Goal: Communication & Community: Answer question/provide support

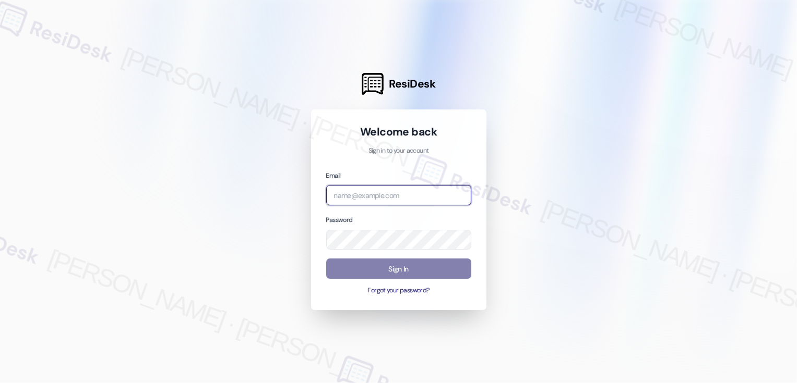
click at [381, 190] on input "email" at bounding box center [398, 195] width 145 height 20
type input "[EMAIL_ADDRESS][PERSON_NAME][PERSON_NAME][PERSON_NAME][PERSON_NAME][DOMAIN_NAME]"
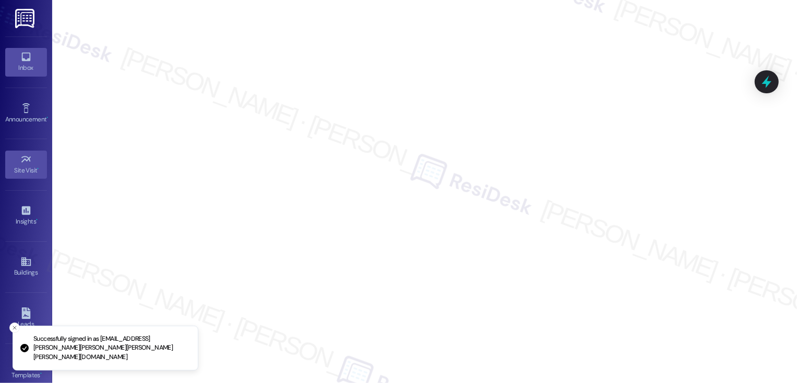
click at [33, 73] on link "Inbox" at bounding box center [26, 62] width 42 height 28
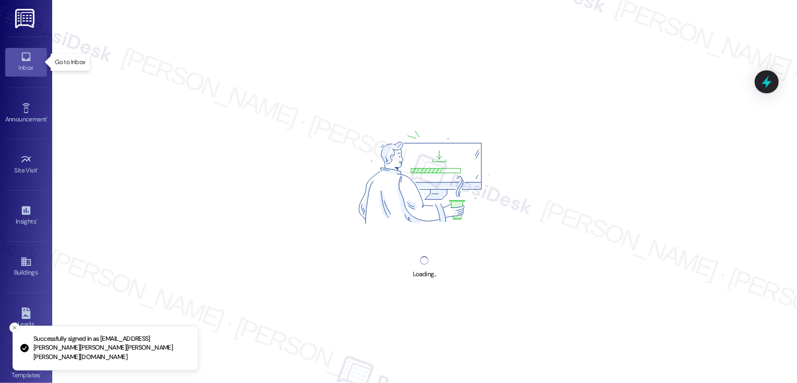
click at [33, 73] on link "Inbox" at bounding box center [26, 62] width 42 height 28
